Goal: Task Accomplishment & Management: Manage account settings

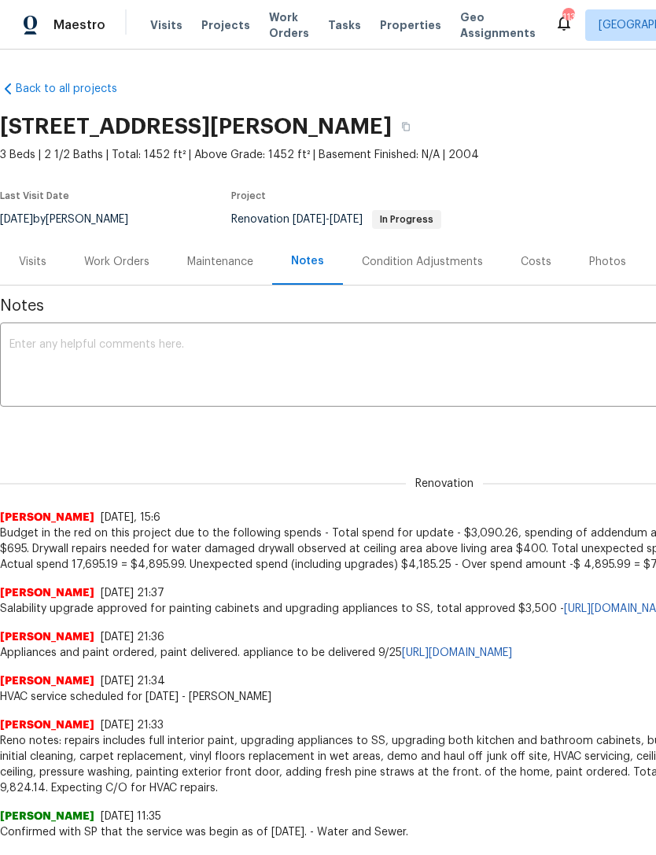
click at [122, 269] on div "Work Orders" at bounding box center [116, 262] width 65 height 16
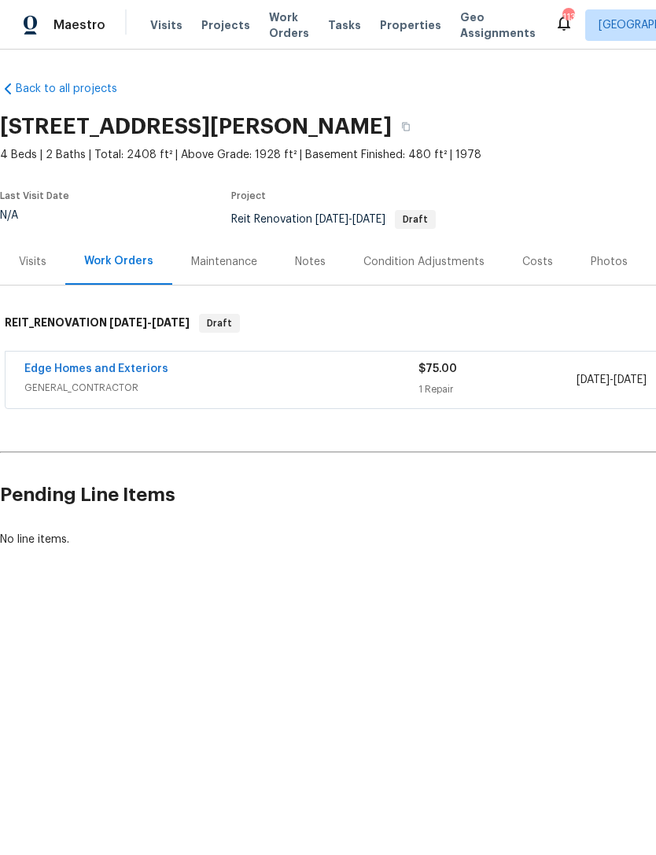
click at [138, 366] on link "Edge Homes and Exteriors" at bounding box center [96, 368] width 144 height 11
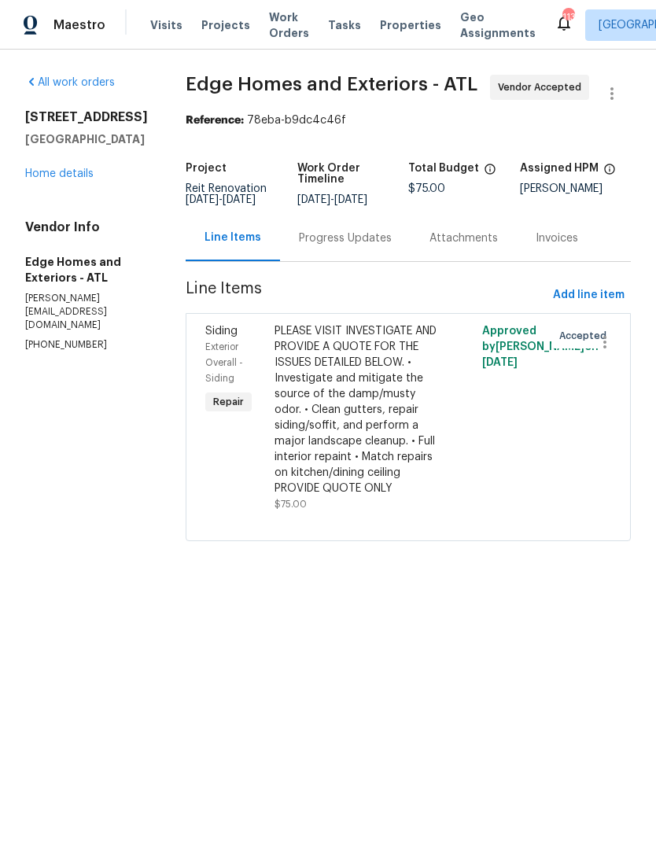
click at [334, 230] on div "Progress Updates" at bounding box center [345, 238] width 131 height 46
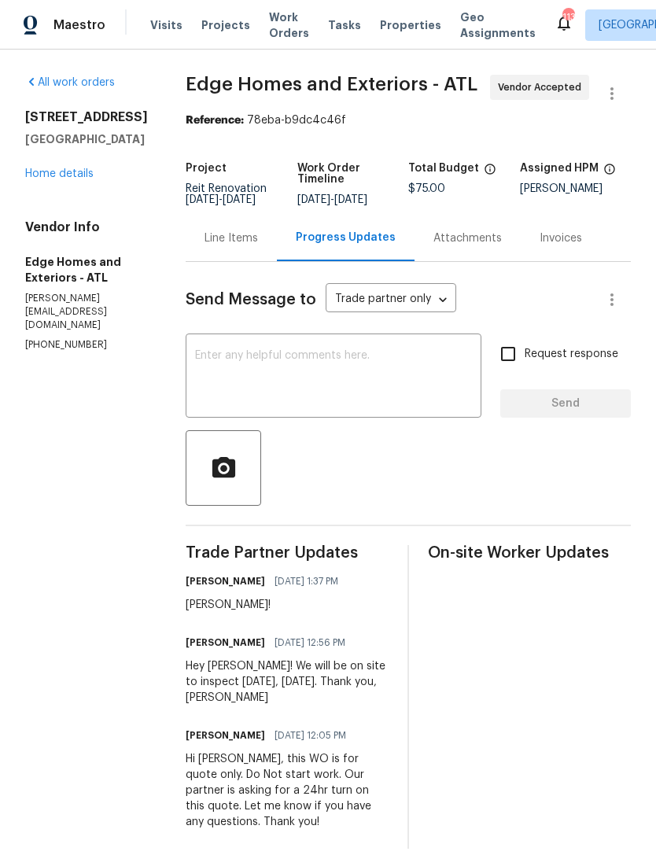
scroll to position [15, 0]
click at [327, 360] on textarea at bounding box center [333, 377] width 277 height 55
click at [268, 361] on textarea at bounding box center [333, 377] width 277 height 55
paste textarea "Hello kenroy.hoilett, we have a new house assigned as one of our listing pilot …"
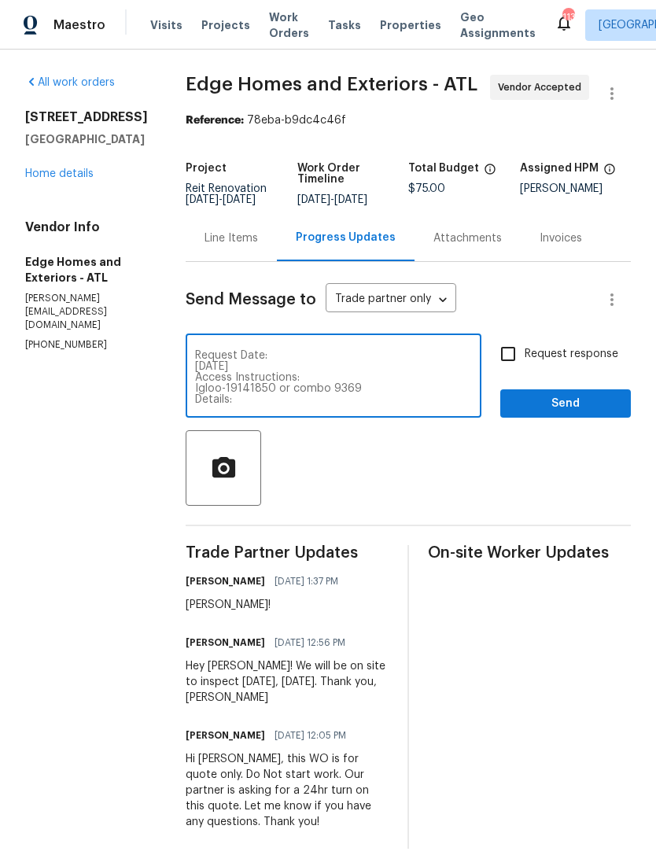
scroll to position [77, 0]
click at [277, 362] on textarea "Hello kenroy.hoilett, we have a new house assigned as one of our listing pilot …" at bounding box center [333, 377] width 277 height 55
click at [263, 358] on textarea "Hello kenroy.hoilett, we have a new house assigned as one of our listing pilot …" at bounding box center [333, 377] width 277 height 55
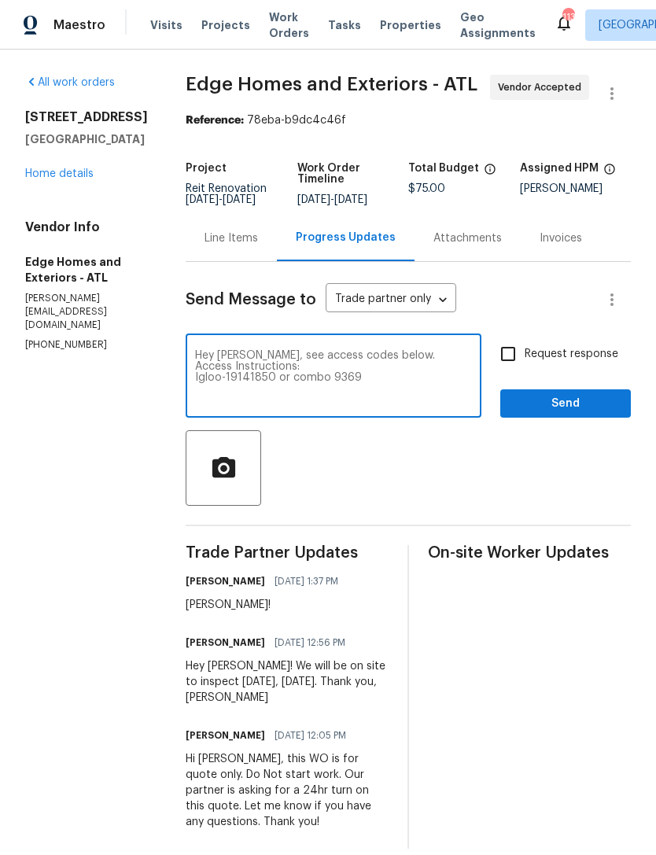
type textarea "Hey Cody, see access codes below. Access Instructions: Igloo-19141850 or combo …"
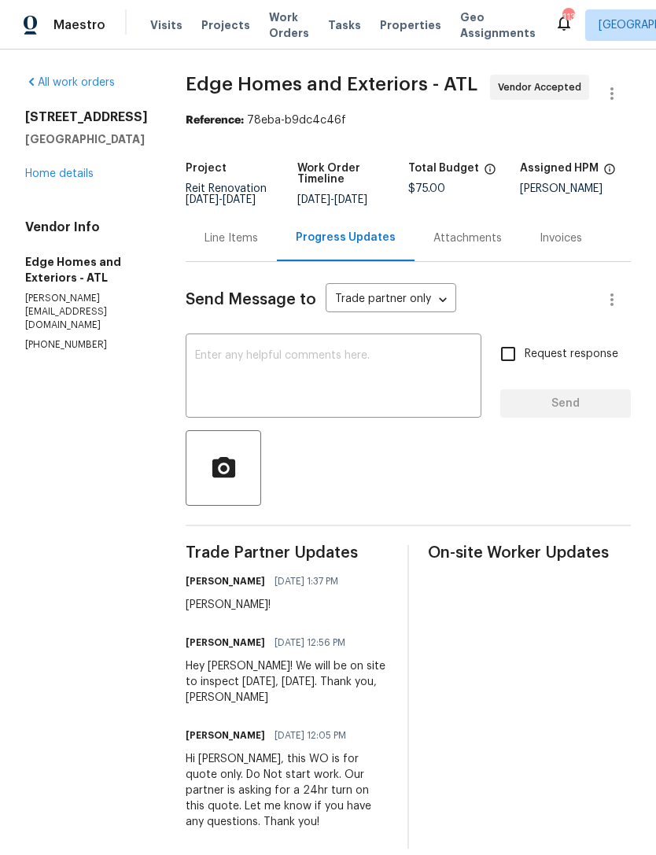
click at [260, 389] on textarea at bounding box center [333, 377] width 277 height 55
click at [242, 377] on textarea at bounding box center [333, 377] width 277 height 55
paste textarea "Hey Cody, see access codes below. Access Instructions: Igloo-19141850 or combo …"
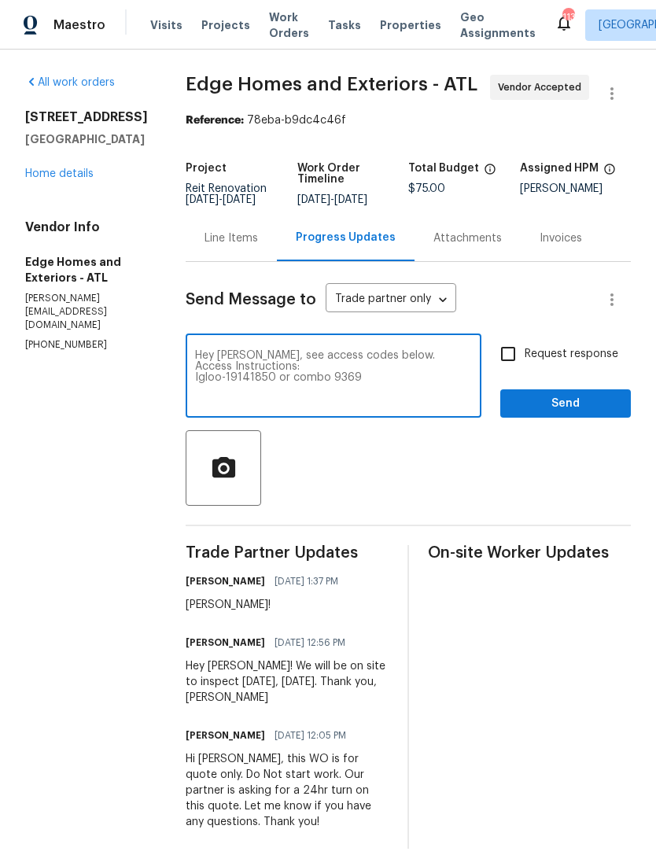
type textarea "Hey Cody, see access codes below. Access Instructions: Igloo-19141850 or combo …"
click at [510, 370] on input "Request response" at bounding box center [507, 353] width 33 height 33
checkbox input "true"
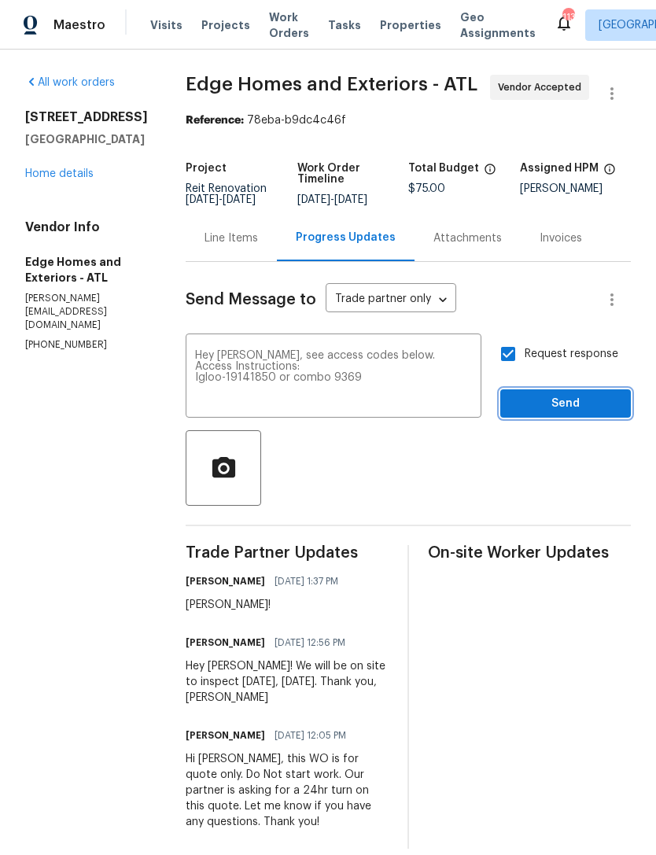
click at [559, 414] on span "Send" at bounding box center [565, 404] width 105 height 20
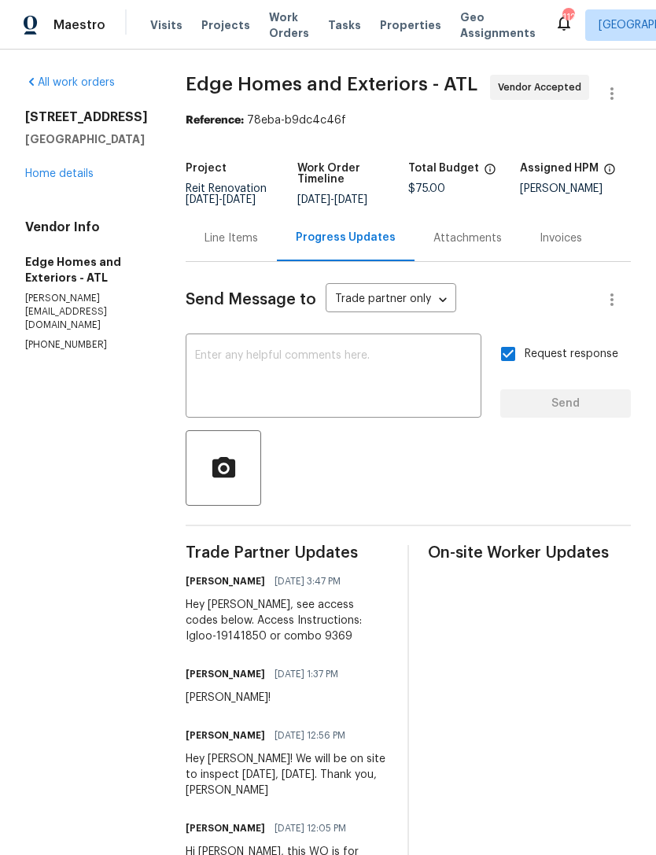
click at [46, 179] on link "Home details" at bounding box center [59, 173] width 68 height 11
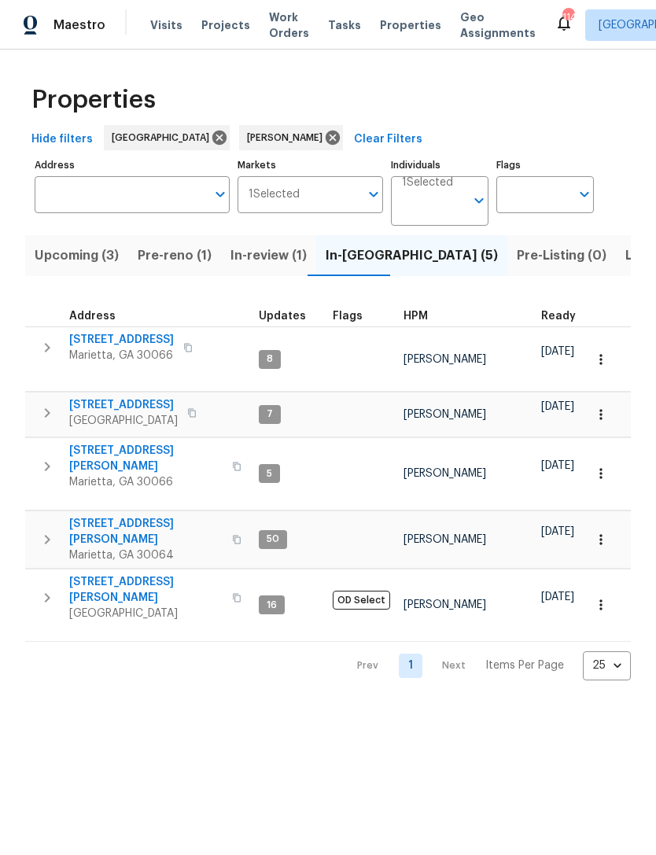
click at [99, 344] on span "[STREET_ADDRESS]" at bounding box center [121, 340] width 105 height 16
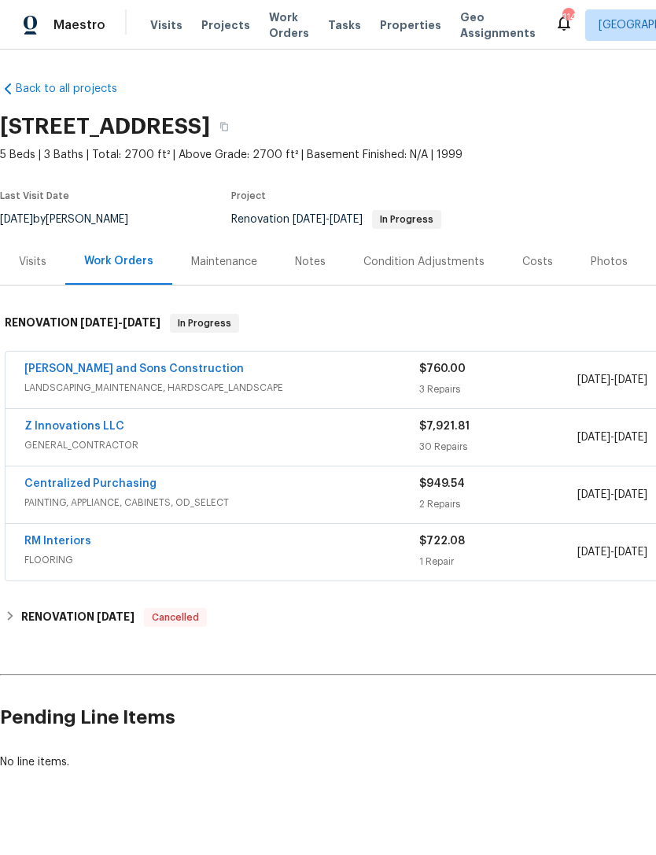
click at [60, 370] on link "Reyes and Sons Construction" at bounding box center [133, 368] width 219 height 11
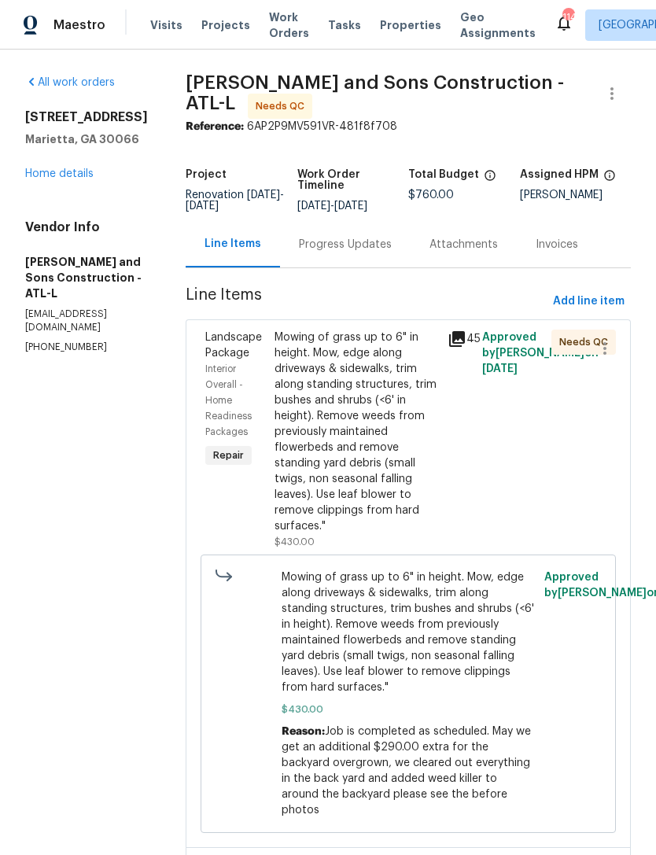
click at [205, 337] on div "Landscape Package" at bounding box center [235, 345] width 60 height 31
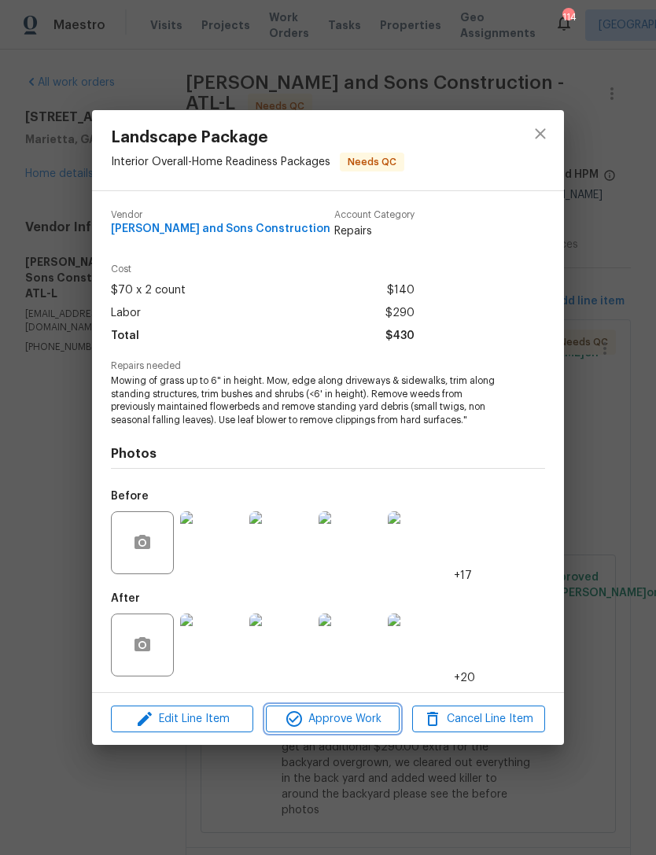
click at [343, 727] on span "Approve Work" at bounding box center [332, 719] width 123 height 20
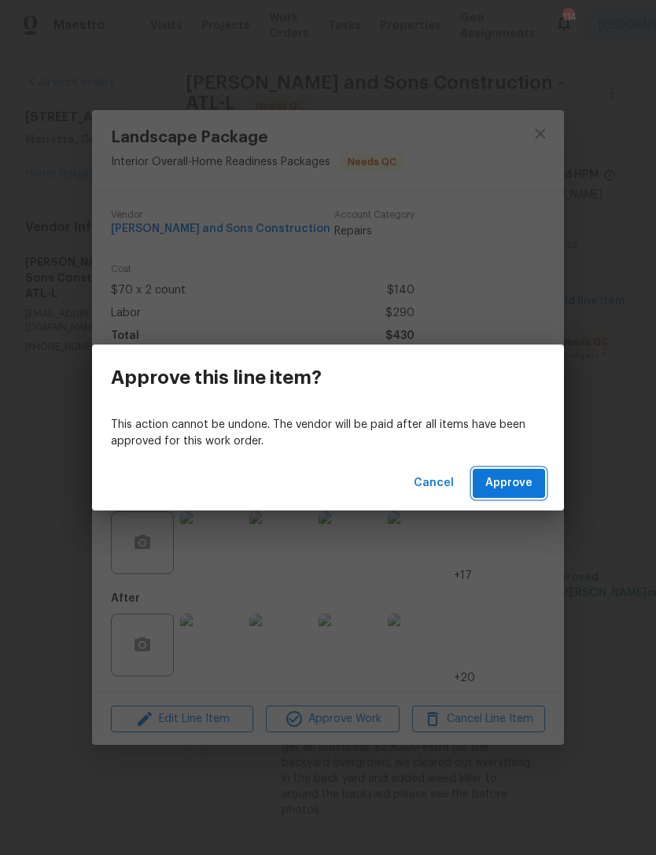
click at [522, 483] on span "Approve" at bounding box center [508, 483] width 47 height 20
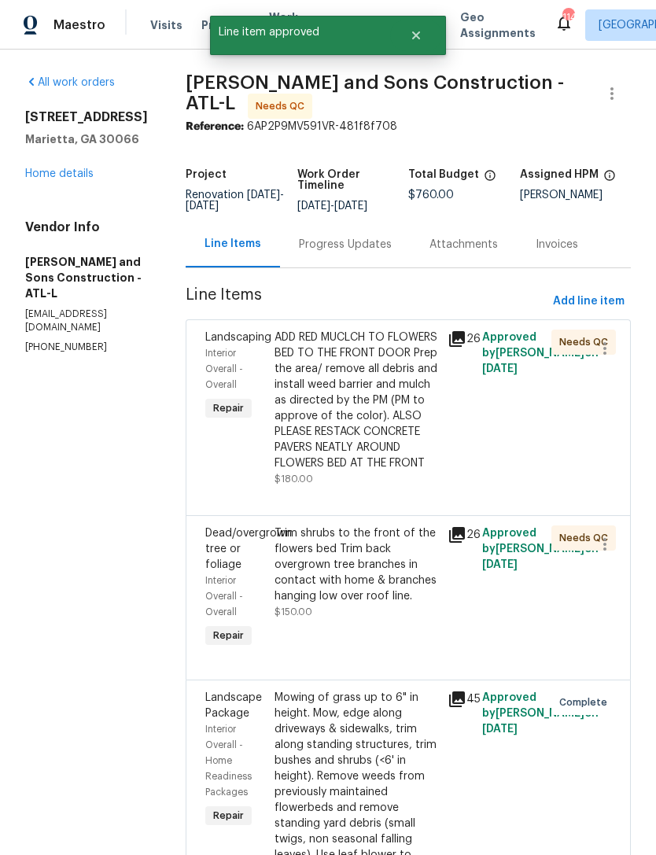
click at [205, 333] on span "Landscaping" at bounding box center [238, 337] width 66 height 11
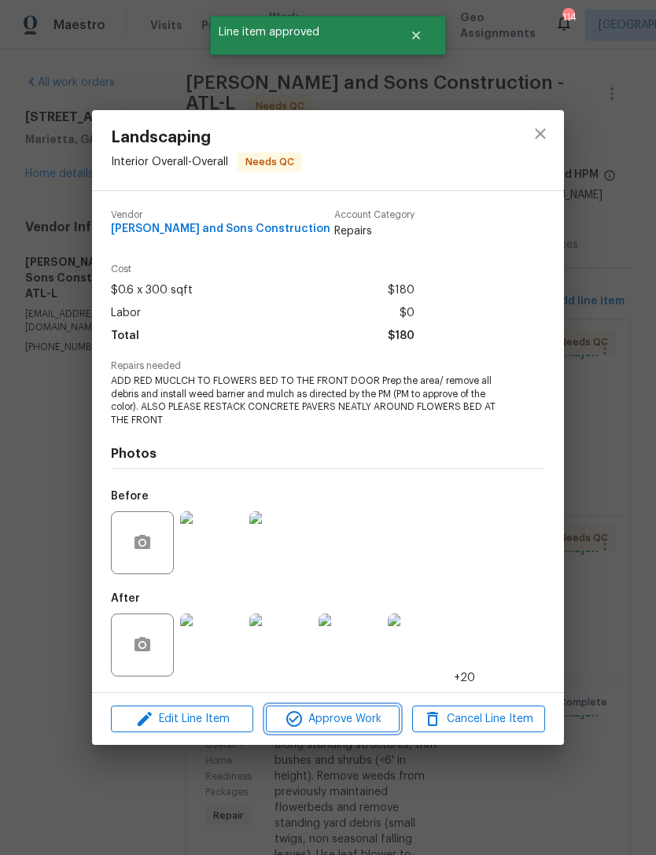
click at [367, 712] on span "Approve Work" at bounding box center [332, 719] width 123 height 20
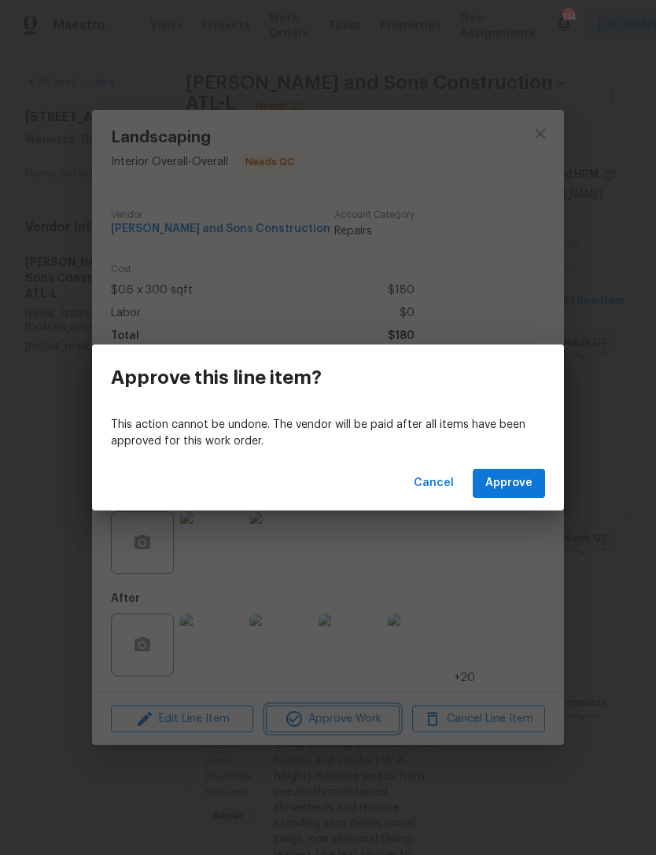
click at [598, 164] on div "Approve this line item? This action cannot be undone. The vendor will be paid a…" at bounding box center [328, 427] width 656 height 855
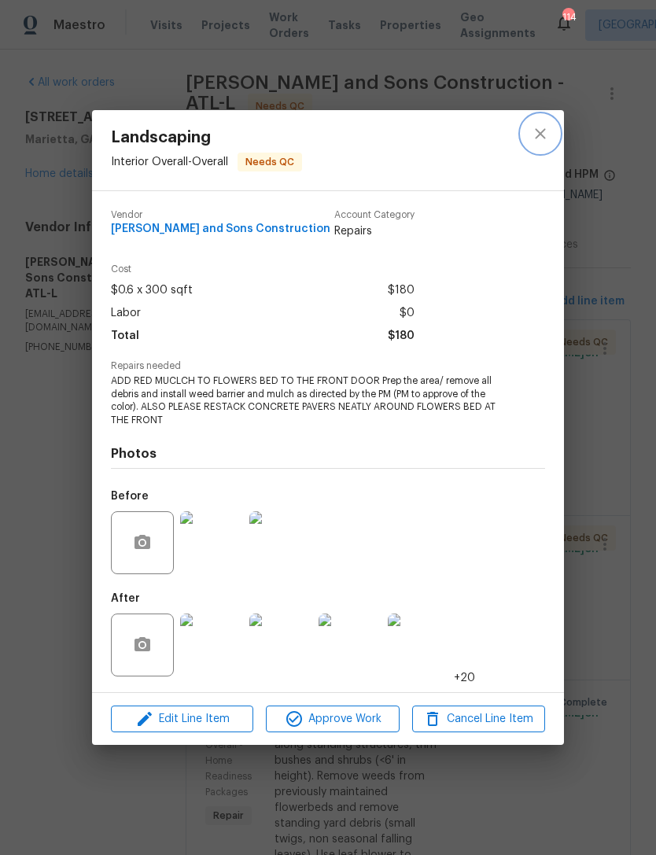
click at [536, 138] on icon "close" at bounding box center [540, 133] width 19 height 19
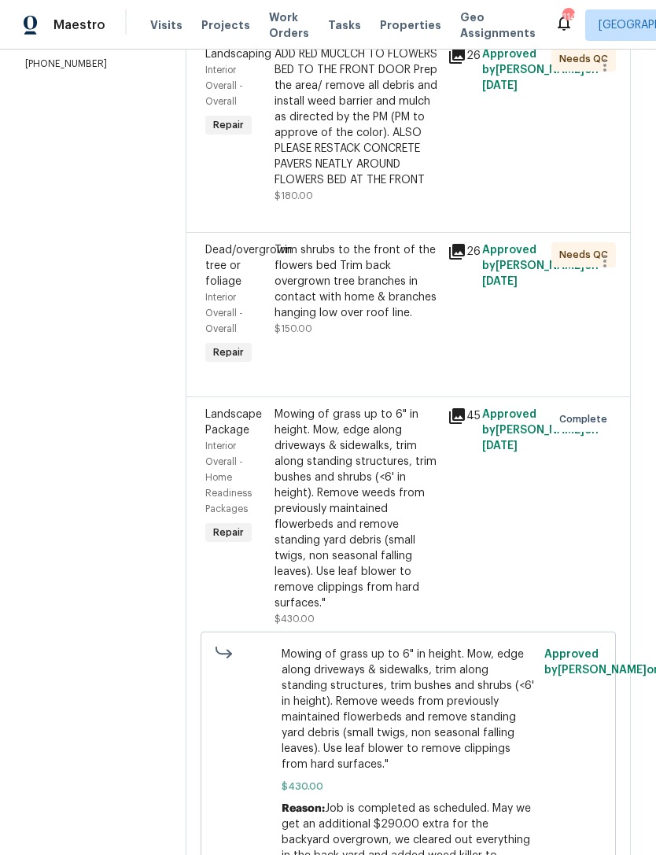
scroll to position [282, 0]
click at [205, 246] on span "Dead/overgrown tree or foliage" at bounding box center [248, 266] width 87 height 42
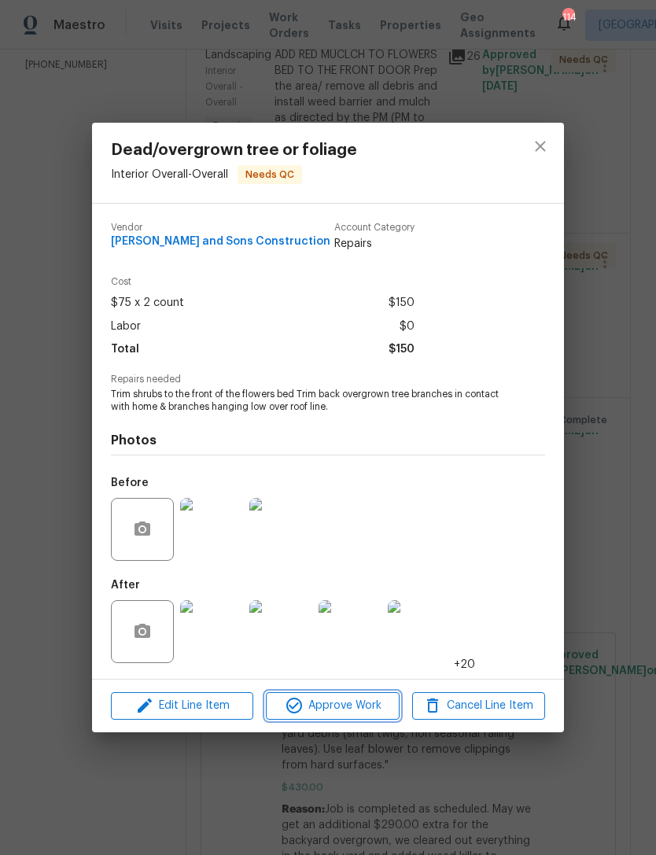
click at [362, 712] on span "Approve Work" at bounding box center [332, 706] width 123 height 20
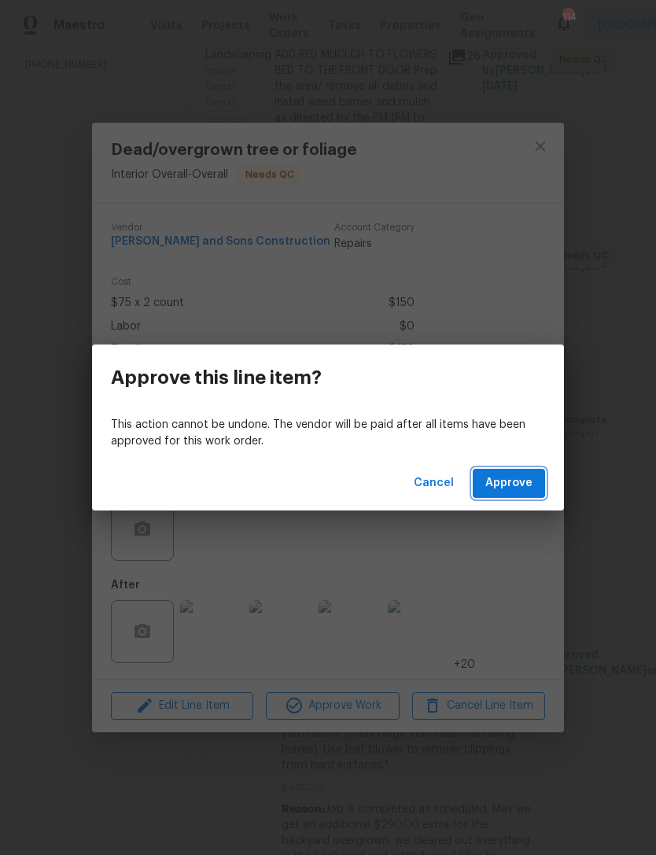
click at [523, 489] on span "Approve" at bounding box center [508, 483] width 47 height 20
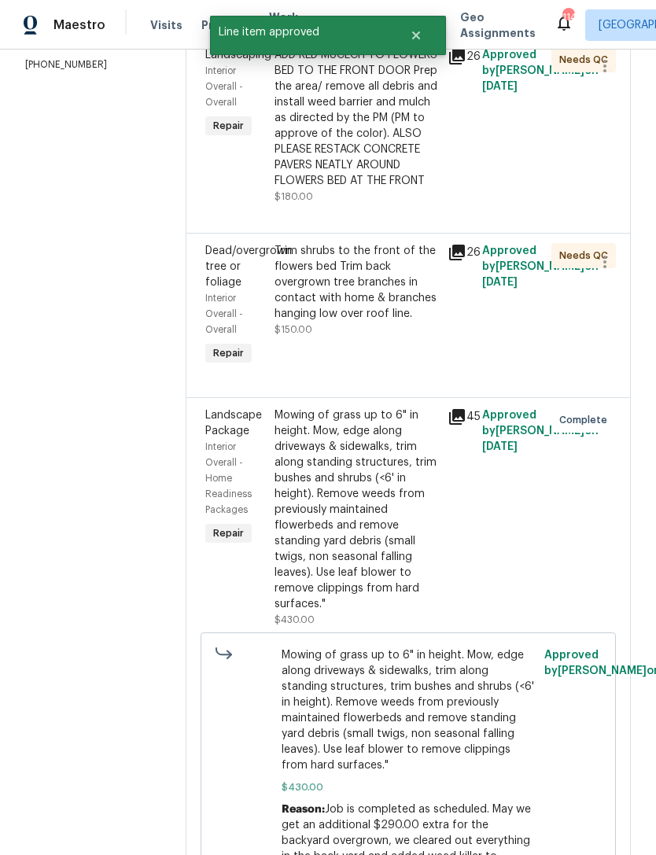
scroll to position [0, 0]
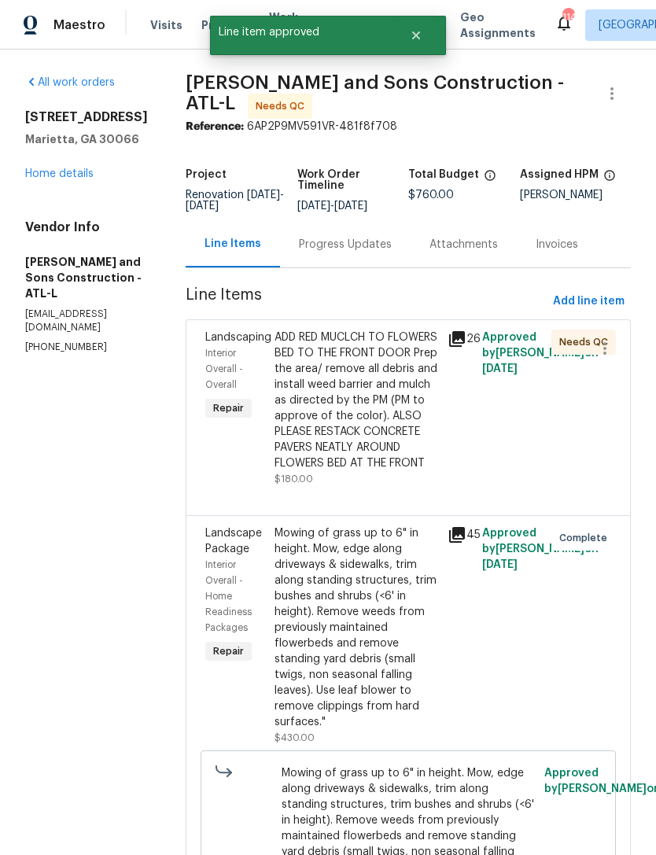
click at [48, 179] on link "Home details" at bounding box center [59, 173] width 68 height 11
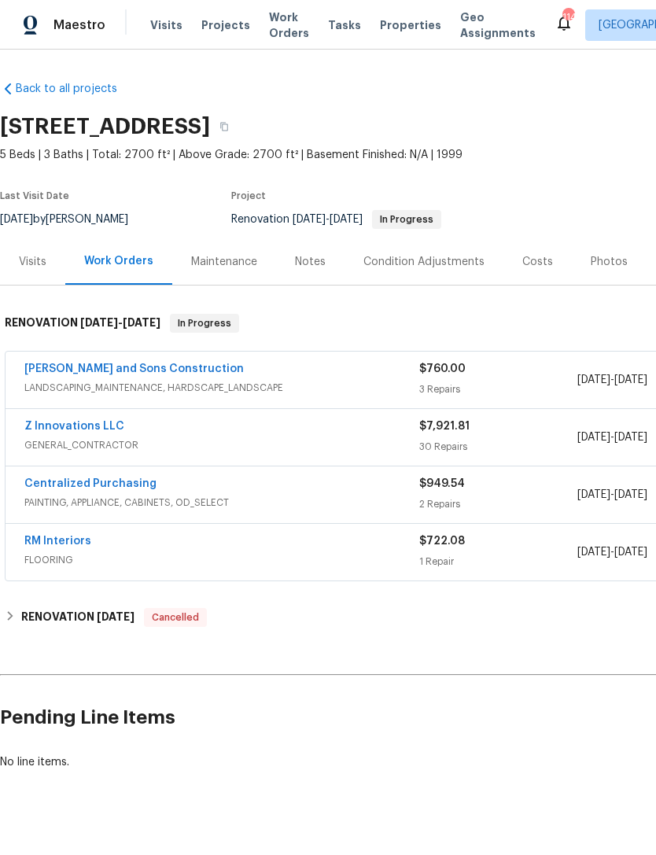
click at [55, 425] on link "Z Innovations LLC" at bounding box center [74, 426] width 100 height 11
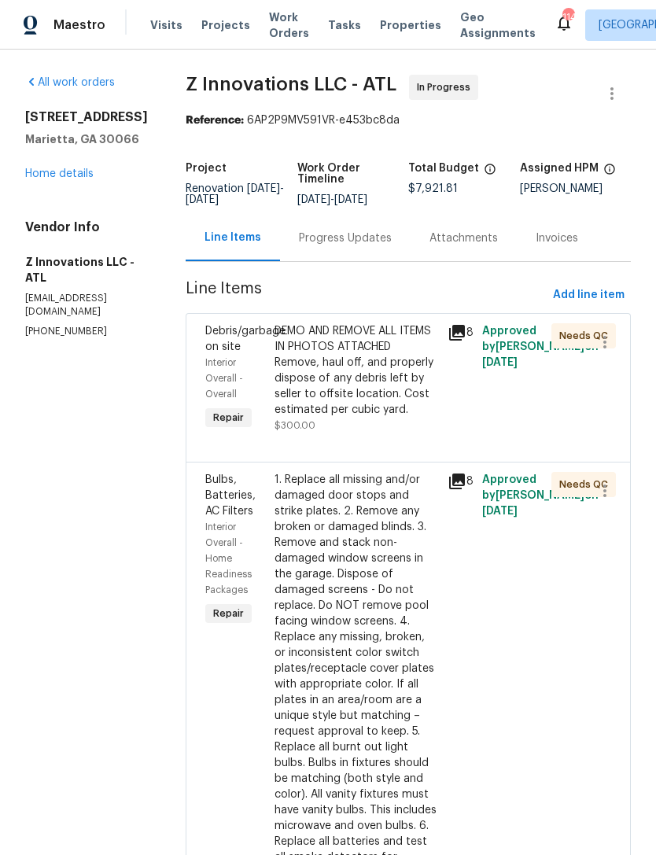
click at [55, 179] on link "Home details" at bounding box center [59, 173] width 68 height 11
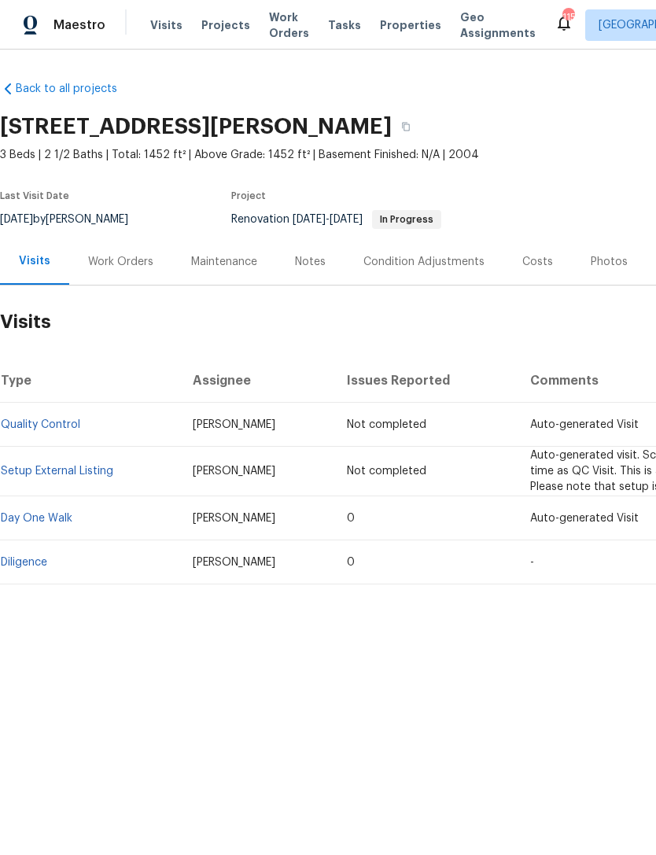
click at [173, 28] on span "Visits" at bounding box center [166, 25] width 32 height 16
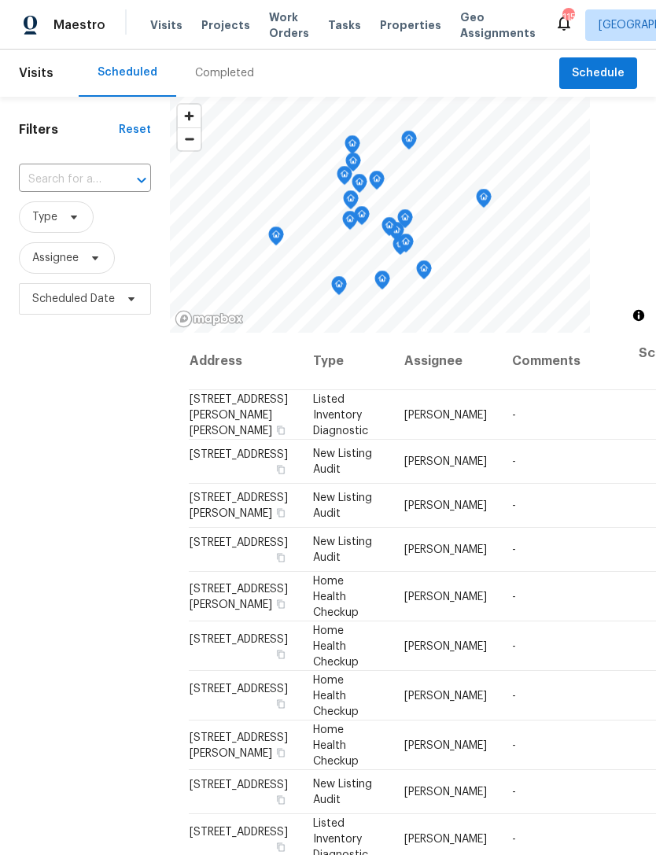
click at [64, 175] on input "text" at bounding box center [63, 180] width 88 height 24
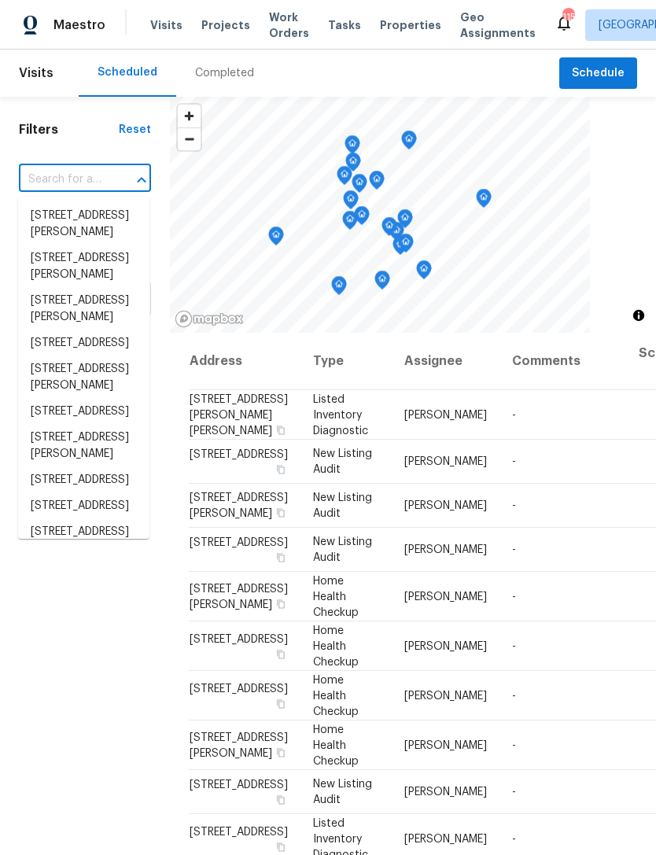
click at [70, 173] on input "text" at bounding box center [63, 180] width 88 height 24
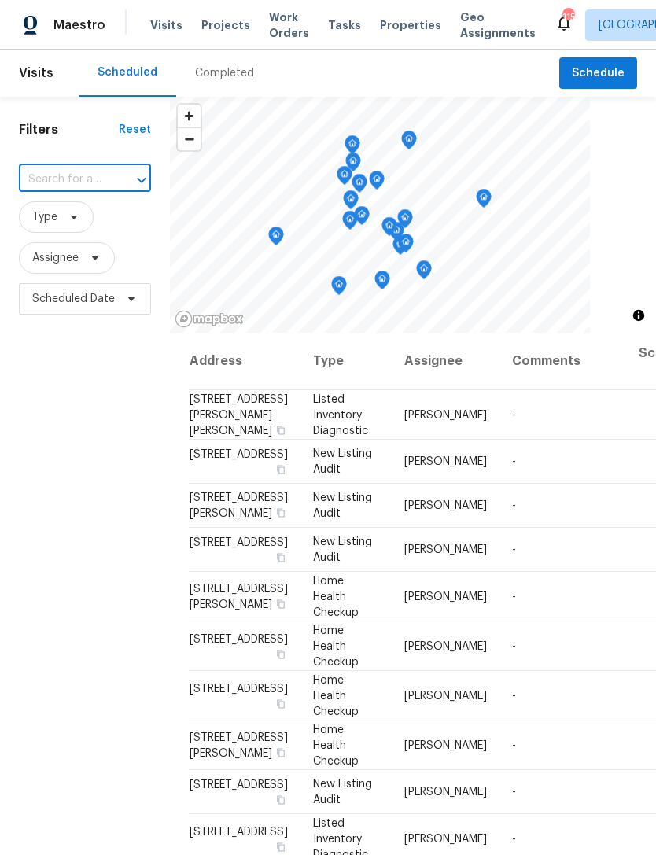
paste input "[STREET_ADDRESS][PERSON_NAME]"
type input "[STREET_ADDRESS][PERSON_NAME]"
click at [97, 220] on li "[STREET_ADDRESS][PERSON_NAME]" at bounding box center [83, 224] width 131 height 42
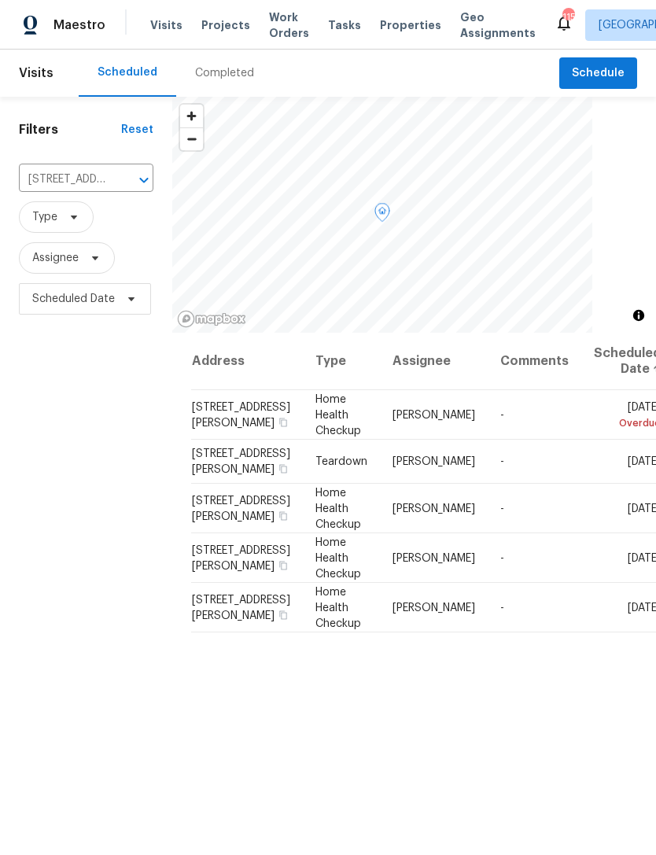
click at [0, 0] on span at bounding box center [0, 0] width 0 height 0
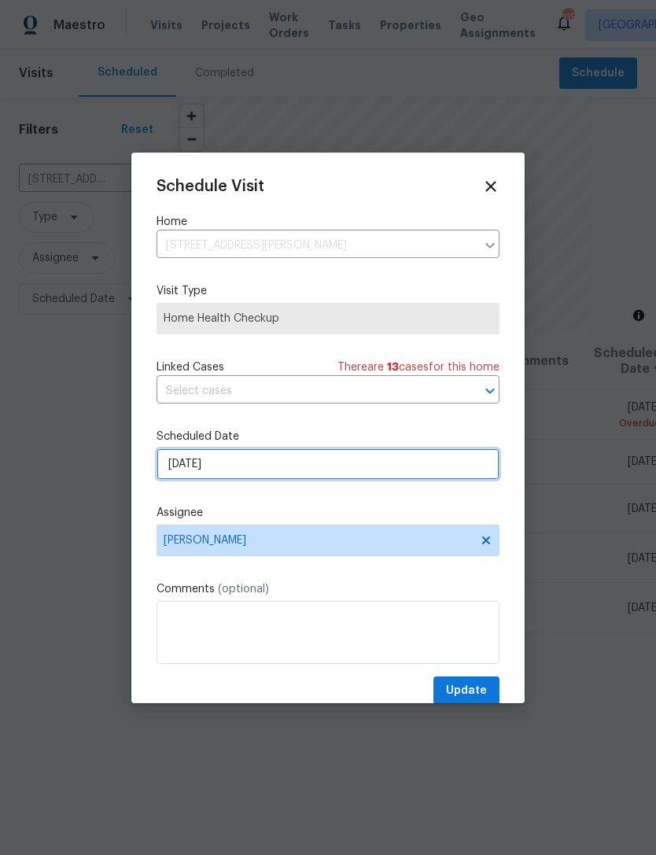
click at [249, 465] on input "[DATE]" at bounding box center [327, 463] width 343 height 31
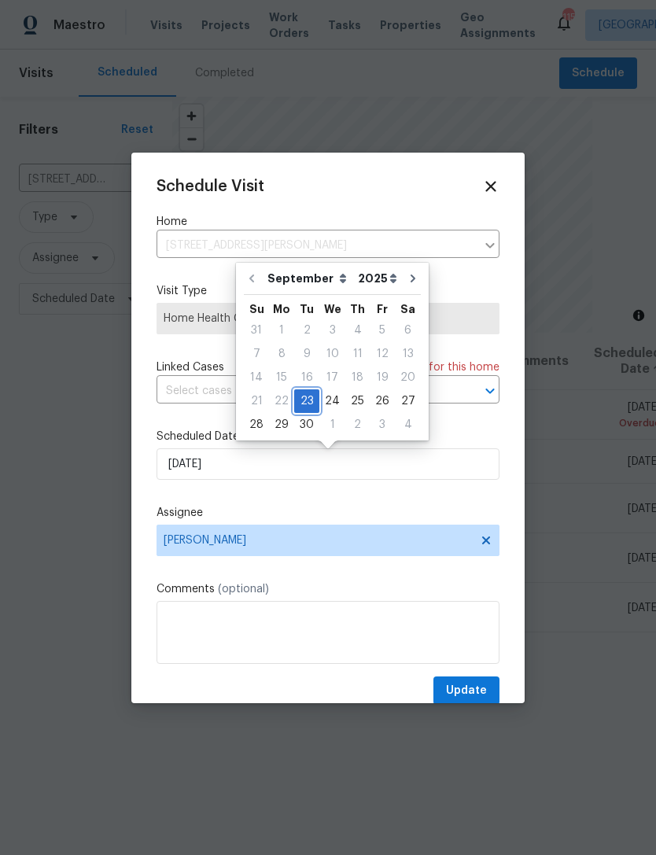
click at [305, 399] on div "23" at bounding box center [306, 401] width 25 height 22
click at [332, 402] on div "24" at bounding box center [332, 401] width 26 height 22
type input "[DATE]"
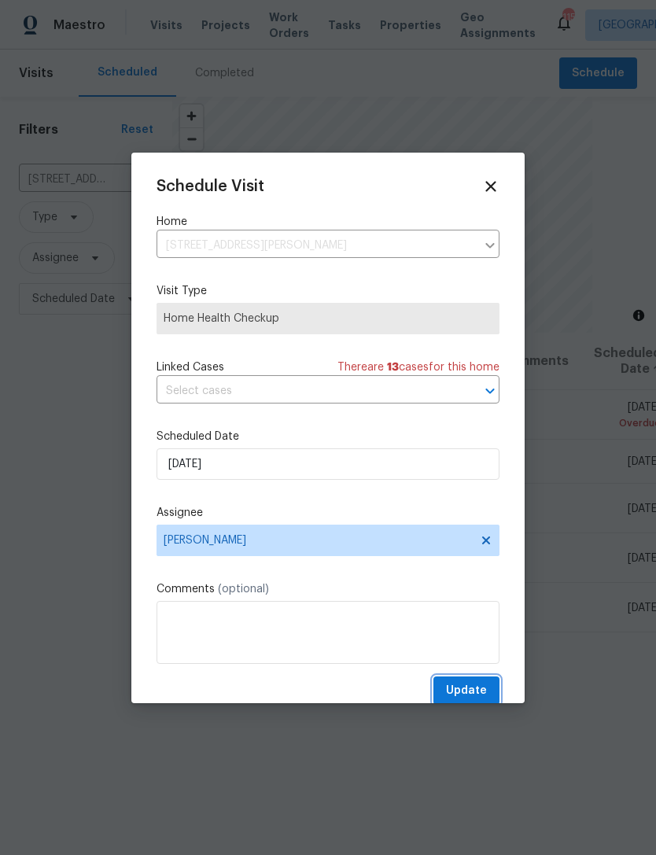
click at [462, 685] on span "Update" at bounding box center [466, 691] width 41 height 20
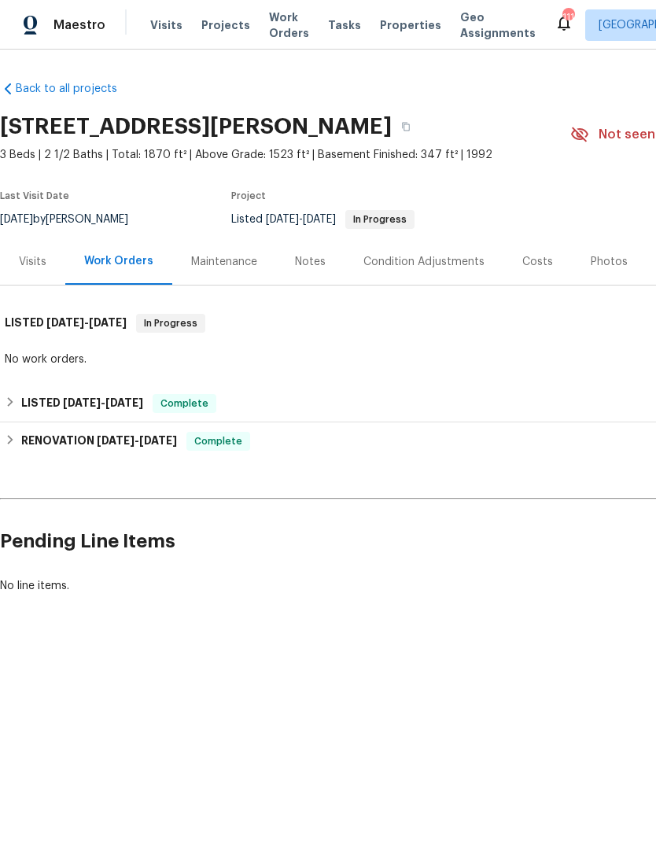
click at [206, 256] on div "Maintenance" at bounding box center [224, 262] width 66 height 16
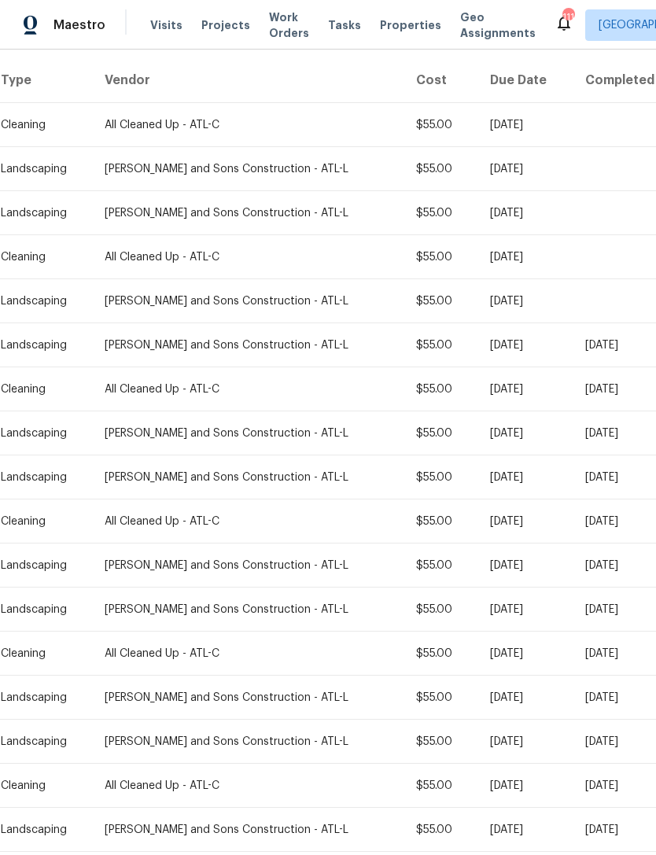
scroll to position [245, 0]
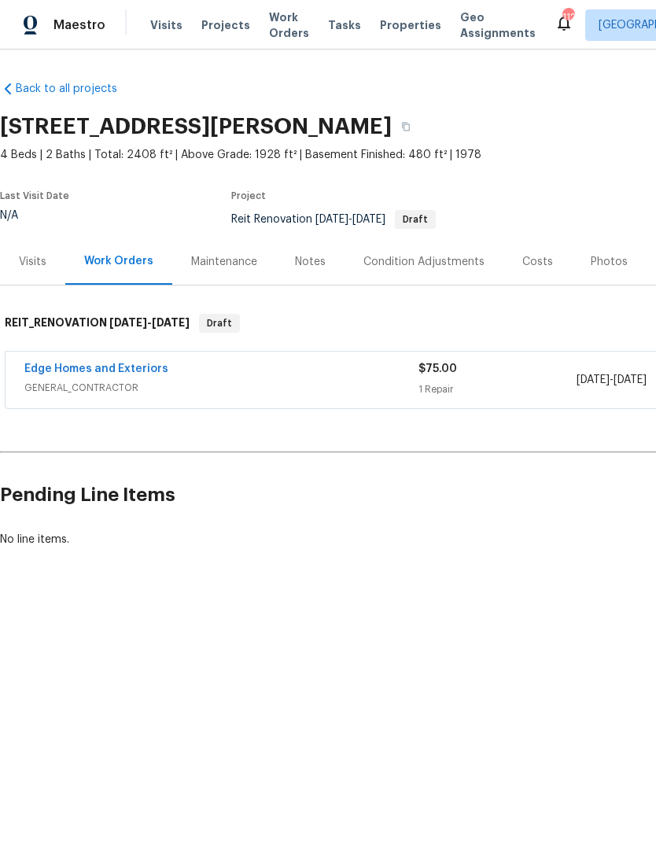
click at [120, 371] on link "Edge Homes and Exteriors" at bounding box center [96, 368] width 144 height 11
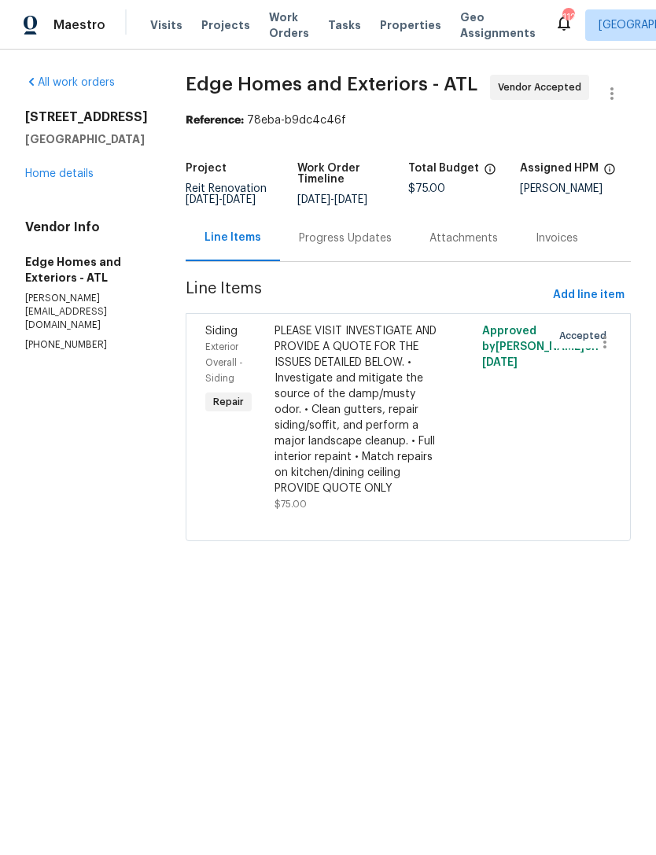
click at [322, 241] on div "Progress Updates" at bounding box center [345, 238] width 93 height 16
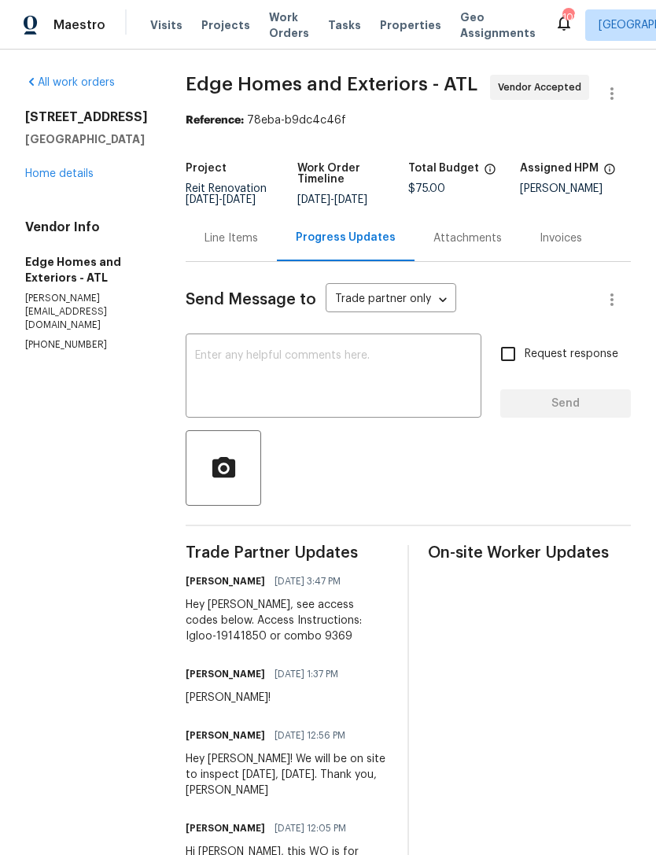
click at [58, 179] on link "Home details" at bounding box center [59, 173] width 68 height 11
